Goal: Contribute content: Add original content to the website for others to see

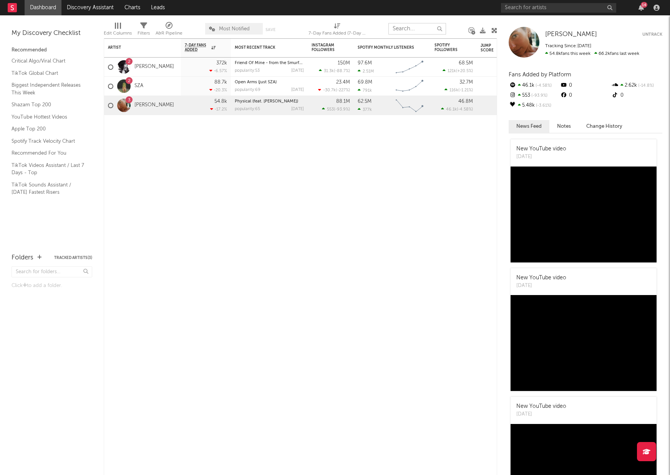
click at [420, 28] on input "text" at bounding box center [417, 29] width 58 height 12
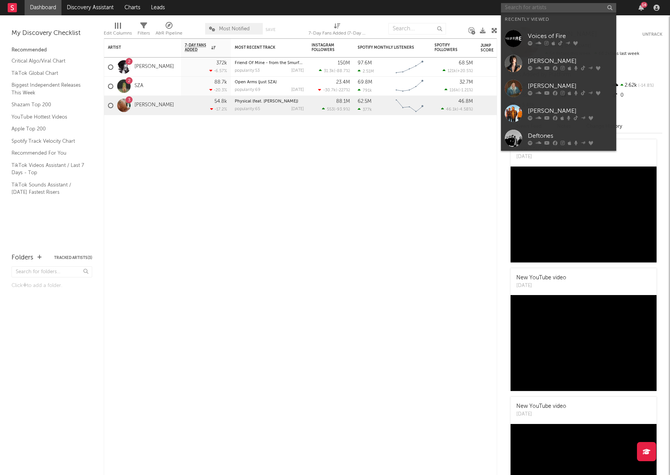
click at [527, 7] on input "text" at bounding box center [558, 8] width 115 height 10
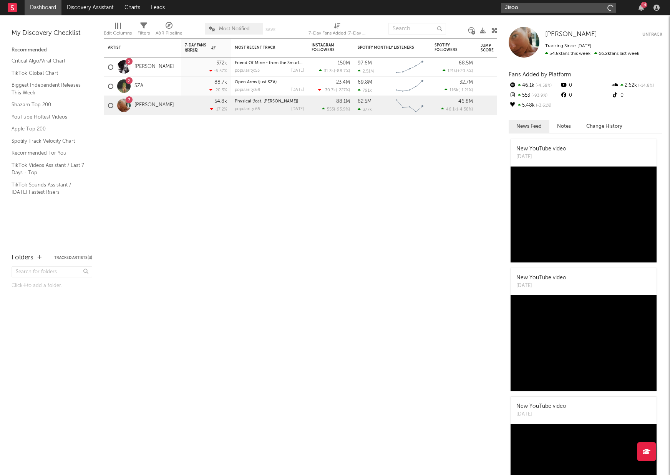
type input "Jisoo"
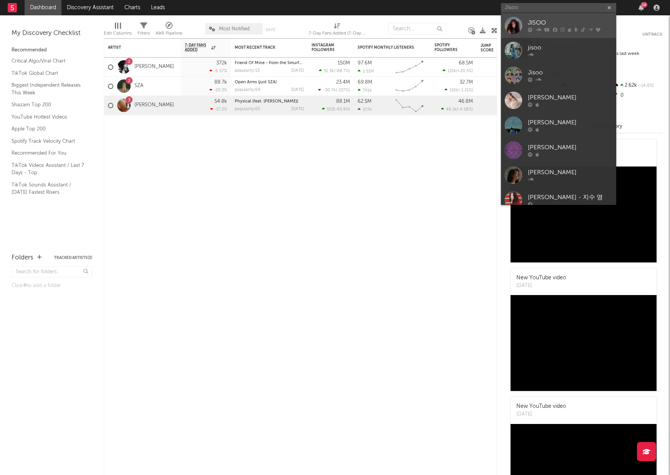
click at [529, 24] on div "JISOO" at bounding box center [570, 22] width 84 height 9
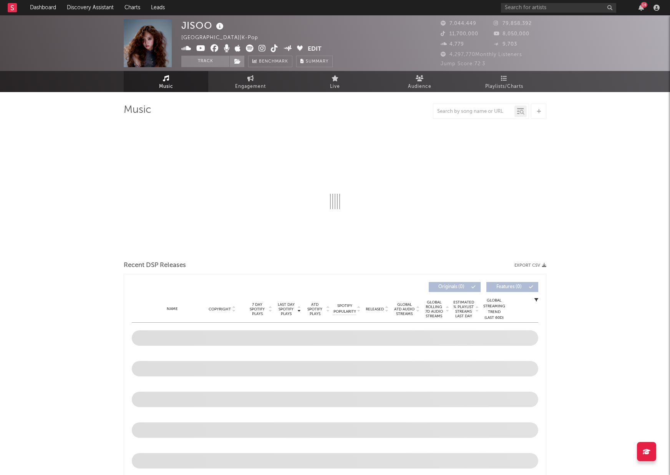
select select "6m"
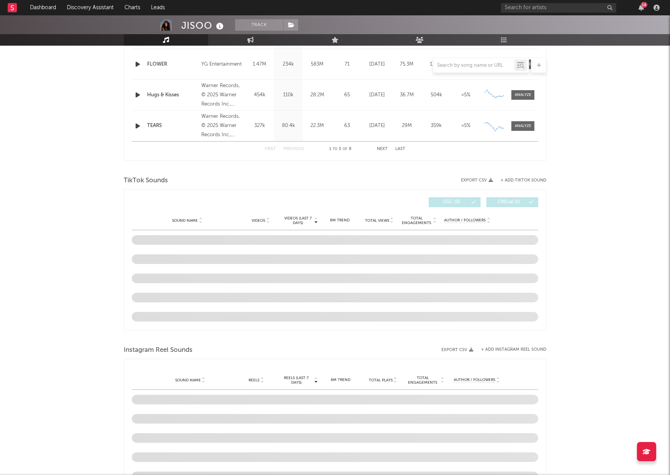
scroll to position [426, 0]
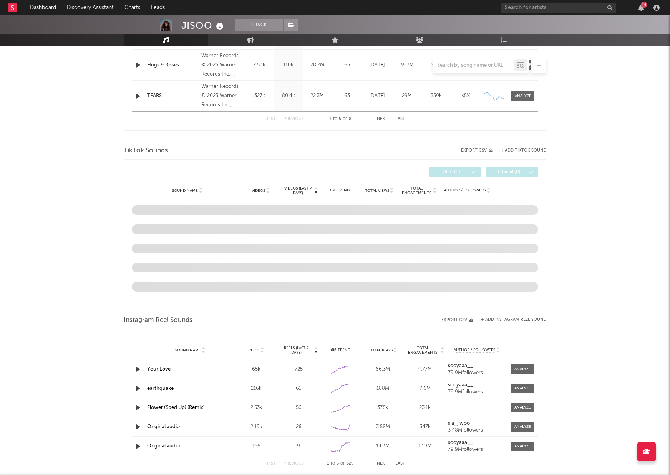
click at [516, 151] on button "+ Add TikTok Sound" at bounding box center [523, 151] width 46 height 4
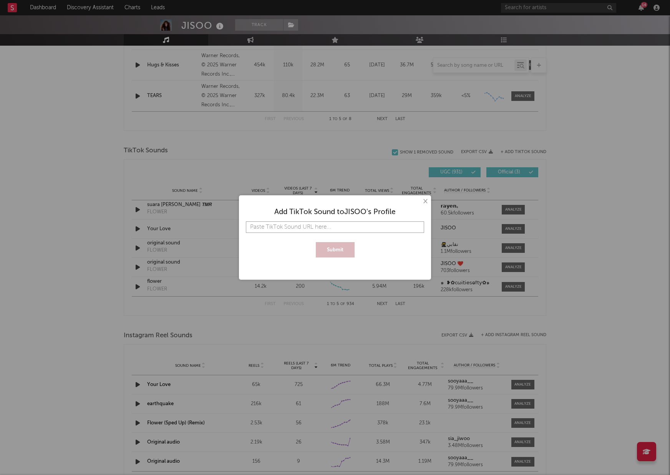
click at [336, 225] on input "text" at bounding box center [335, 228] width 178 height 12
paste input "https://www.tiktok.com/music/EYES-CLOSED-with-ZAYN-7557093722291357713"
type input "https://www.tiktok.com/music/EYES-CLOSED-with-ZAYN-7557093722291357713"
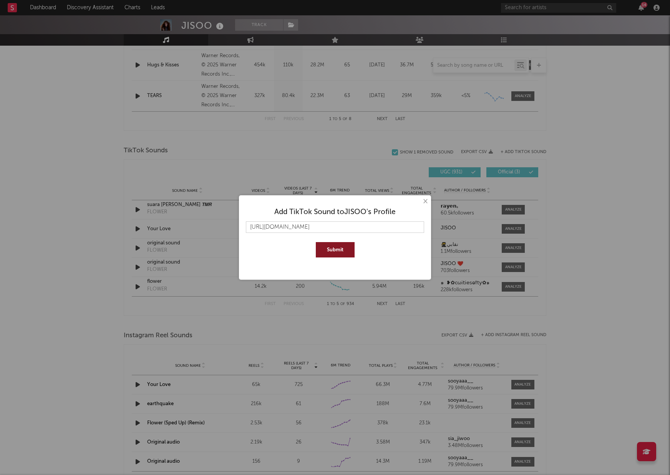
click at [333, 243] on button "Submit" at bounding box center [335, 249] width 39 height 15
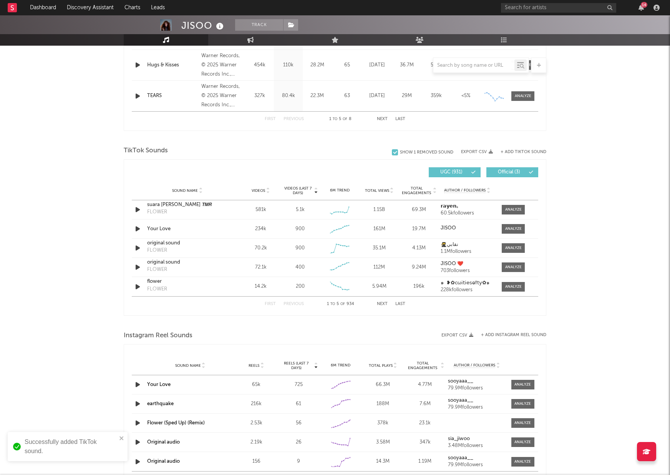
click at [536, 151] on button "+ Add TikTok Sound" at bounding box center [523, 152] width 46 height 4
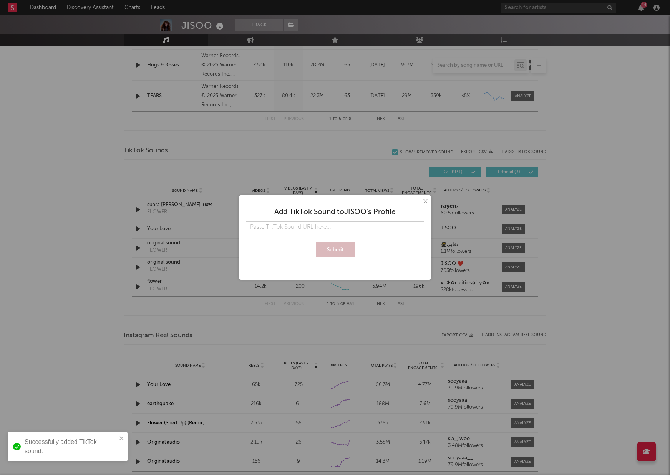
click at [320, 226] on input "text" at bounding box center [335, 228] width 178 height 12
type input "https://www.tiktok.com/music/EYES-CLOSED-with-ZAYN-7557093722291357713"
click at [334, 253] on button "Submit" at bounding box center [335, 249] width 39 height 15
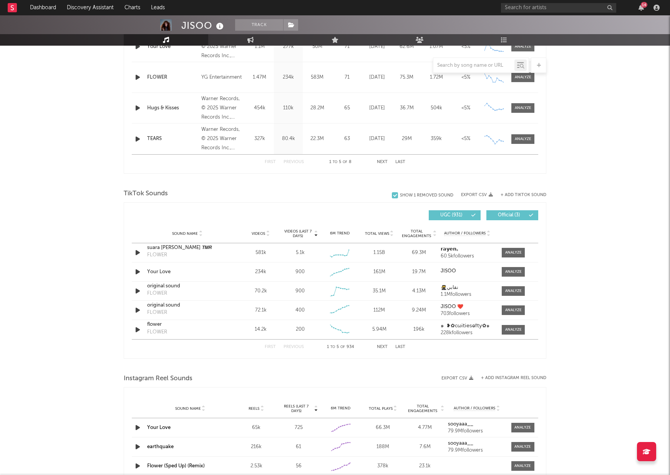
scroll to position [380, 0]
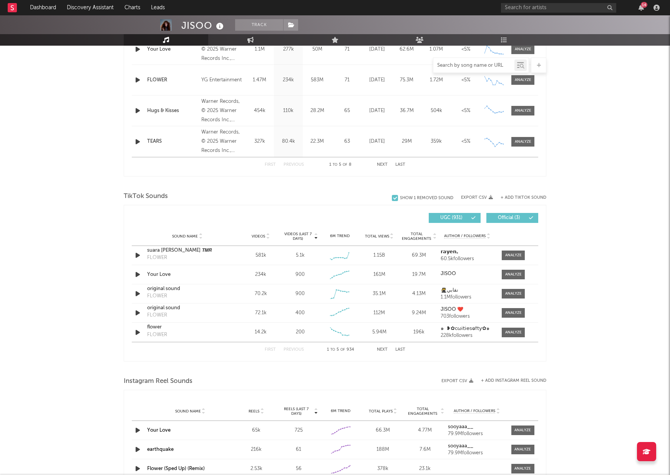
click at [469, 67] on input "text" at bounding box center [473, 66] width 81 height 6
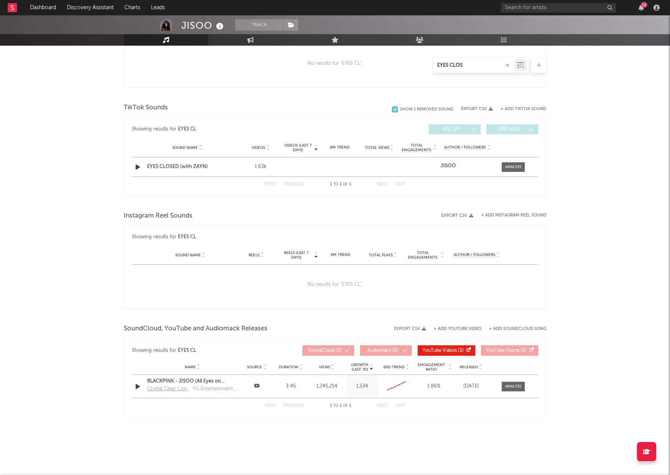
scroll to position [341, 0]
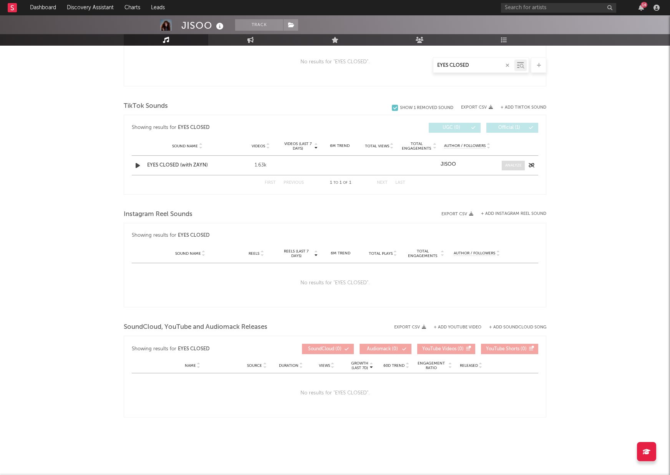
type input "EYES CLOSED"
click at [506, 167] on div at bounding box center [513, 166] width 17 height 6
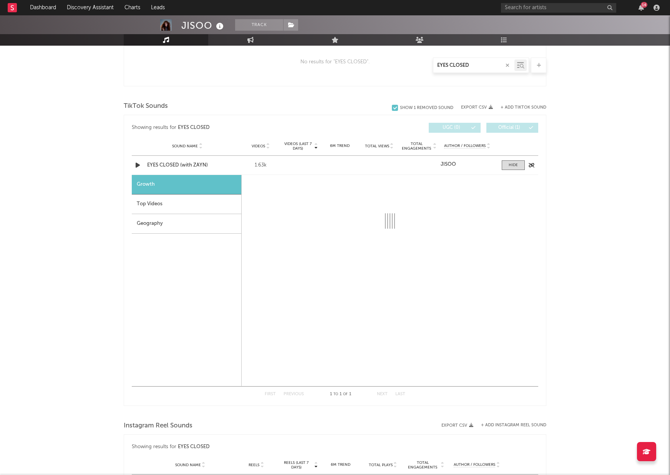
select select "1w"
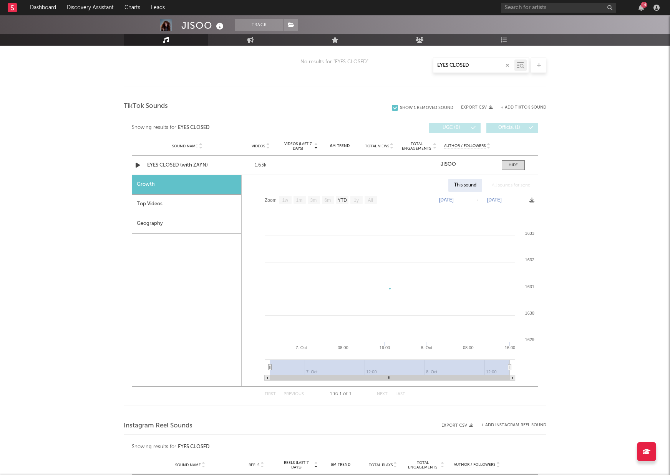
click at [374, 148] on span "Total Views" at bounding box center [377, 146] width 24 height 5
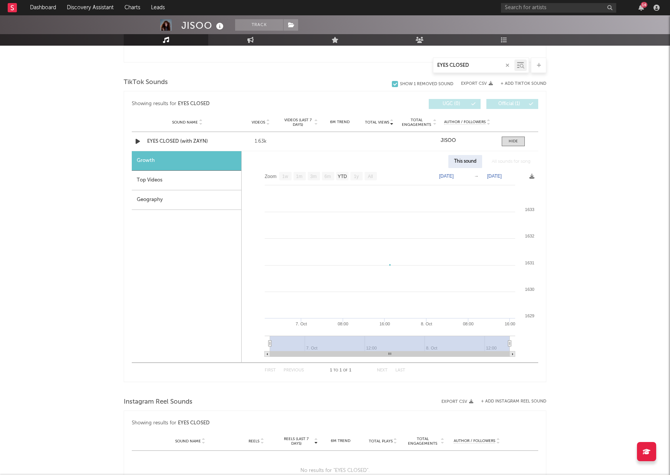
scroll to position [359, 0]
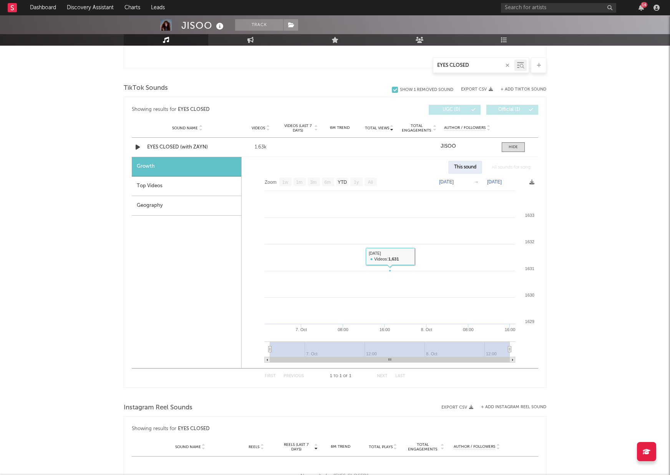
click at [172, 187] on div "Top Videos" at bounding box center [186, 187] width 109 height 20
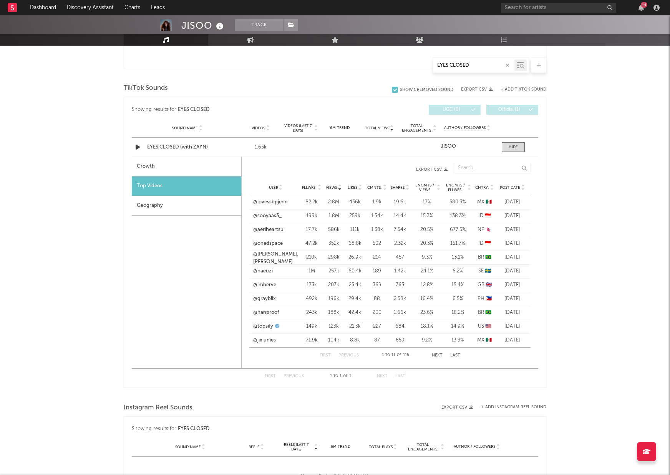
click at [180, 205] on div "Geography" at bounding box center [186, 206] width 109 height 20
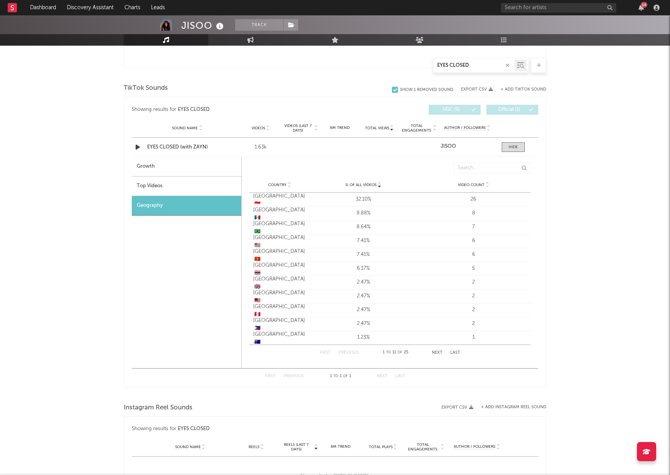
click at [181, 166] on div "Growth" at bounding box center [186, 167] width 109 height 20
select select "1w"
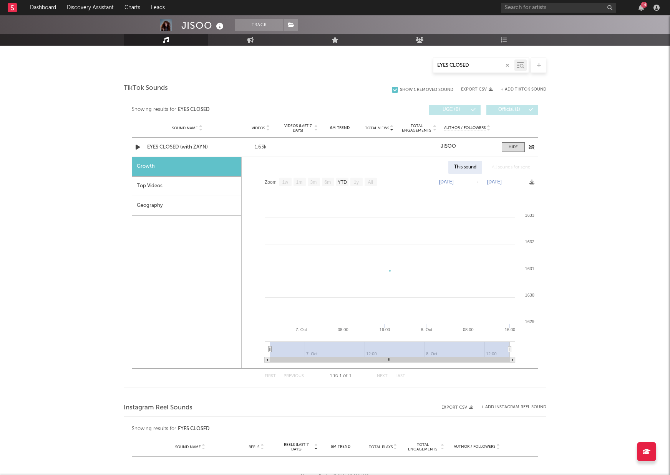
click at [134, 146] on icon "button" at bounding box center [138, 147] width 8 height 10
click at [134, 146] on icon "button" at bounding box center [137, 147] width 7 height 10
click at [463, 169] on div "This sound" at bounding box center [465, 167] width 34 height 13
click at [472, 165] on div "This sound" at bounding box center [465, 167] width 34 height 13
click at [380, 127] on span "Total Views" at bounding box center [377, 128] width 24 height 5
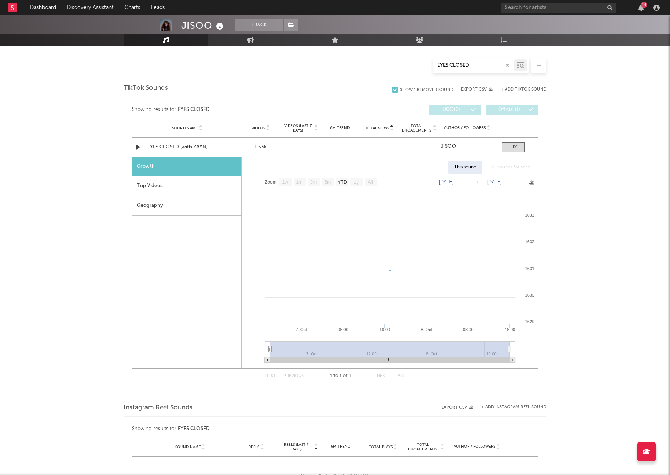
click at [380, 127] on span "Total Views" at bounding box center [377, 128] width 24 height 5
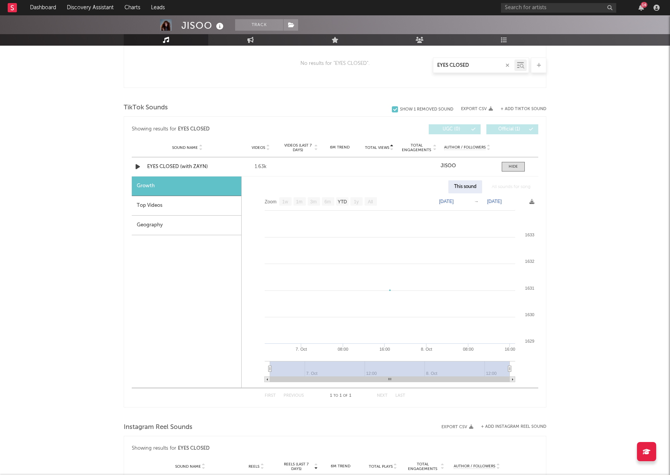
scroll to position [339, 0]
click at [528, 109] on button "+ Add TikTok Sound" at bounding box center [523, 110] width 46 height 4
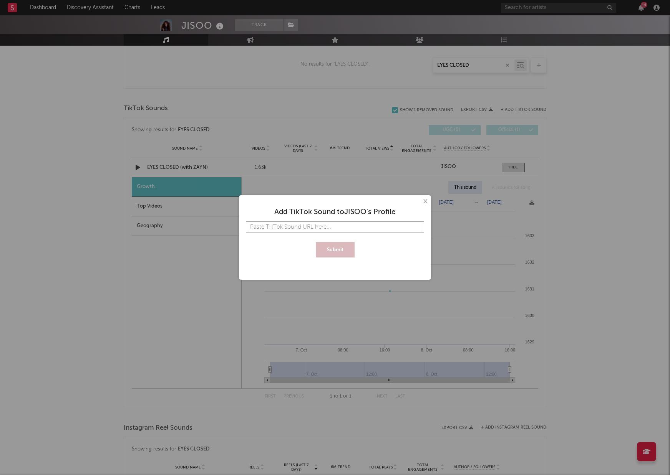
click at [361, 226] on input "text" at bounding box center [335, 228] width 178 height 12
paste input "https://www.tiktok.com/music/EYES-CLOSED-with-ZAYN-7557093722291357713"
type input "https://www.tiktok.com/music/EYES-CLOSED-with-ZAYN-7557093722291357713"
click at [343, 250] on button "Submit" at bounding box center [335, 249] width 39 height 15
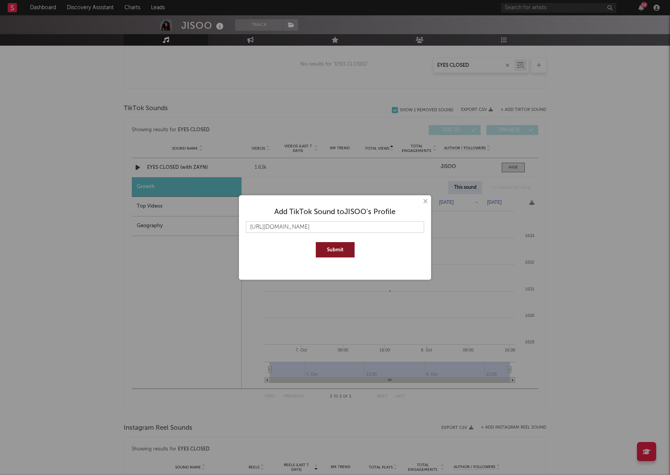
scroll to position [0, 0]
